Goal: Task Accomplishment & Management: Use online tool/utility

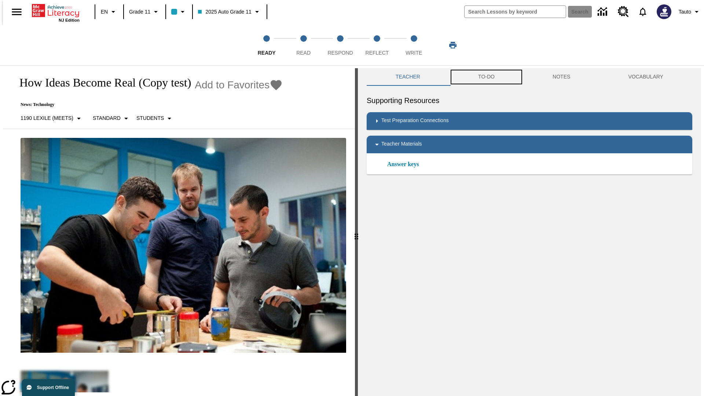
click at [486, 77] on button "TO-DO" at bounding box center [486, 77] width 74 height 18
